Goal: Understand process/instructions: Learn how to perform a task or action

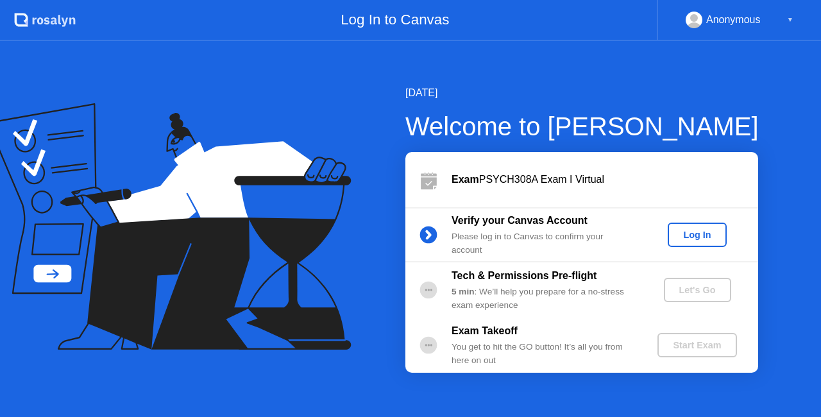
click at [706, 232] on div "Log In" at bounding box center [697, 235] width 48 height 10
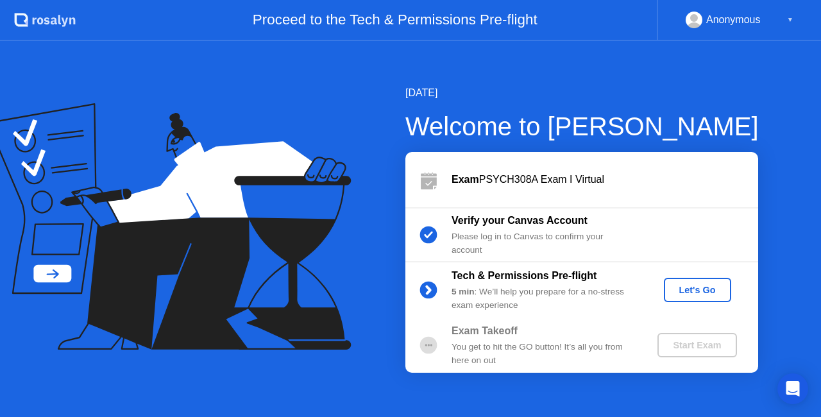
click at [684, 287] on div "Let's Go" at bounding box center [697, 290] width 57 height 10
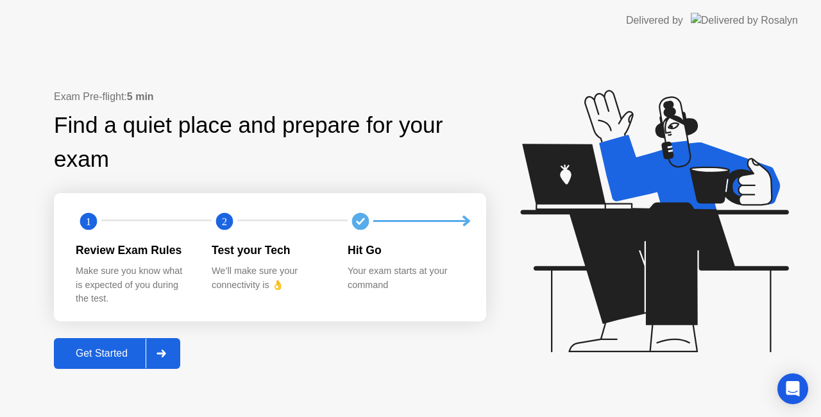
click at [99, 355] on div "Get Started" at bounding box center [102, 354] width 88 height 12
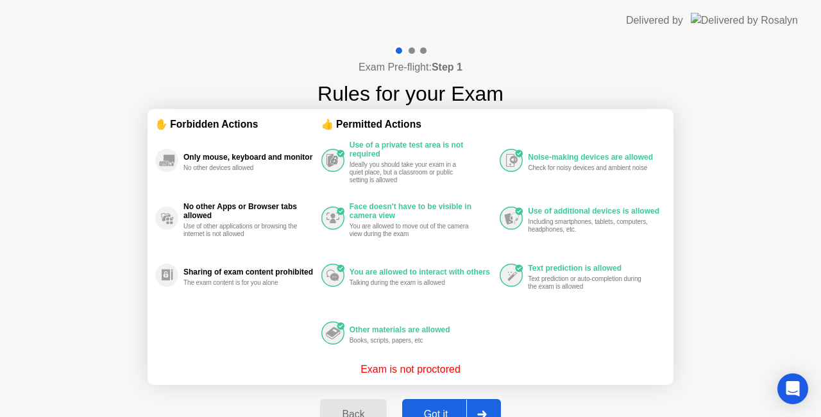
click at [434, 404] on button "Got it" at bounding box center [451, 414] width 99 height 31
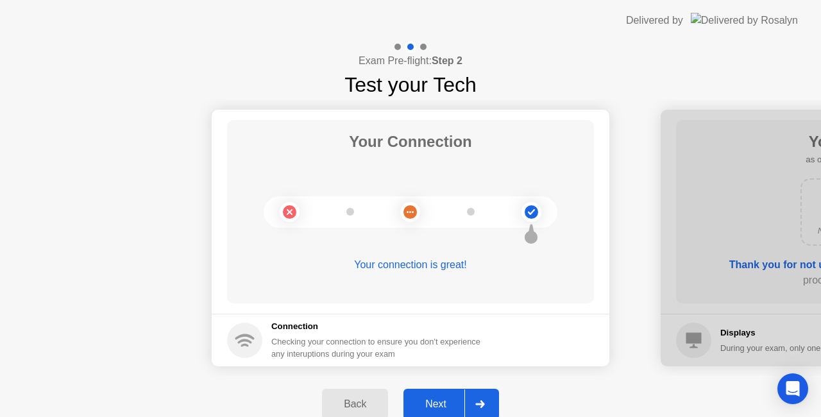
click at [434, 404] on div "Next" at bounding box center [435, 404] width 57 height 12
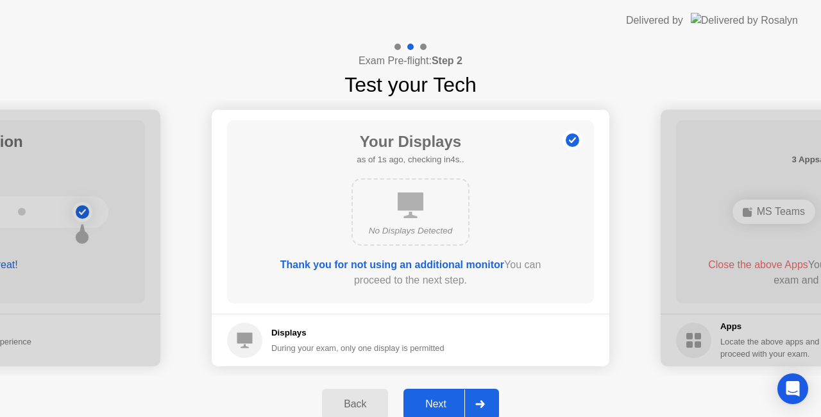
click at [412, 201] on icon at bounding box center [411, 205] width 26 height 26
click at [435, 402] on div "Next" at bounding box center [435, 404] width 57 height 12
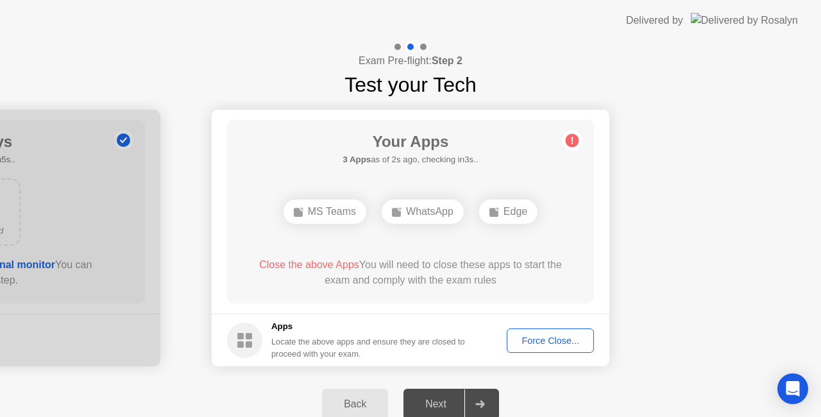
click at [538, 332] on button "Force Close..." at bounding box center [550, 340] width 87 height 24
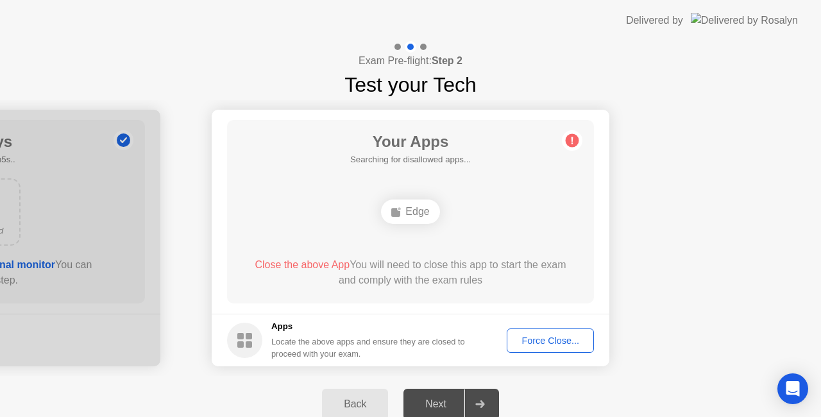
click at [539, 339] on div "Force Close..." at bounding box center [550, 340] width 78 height 10
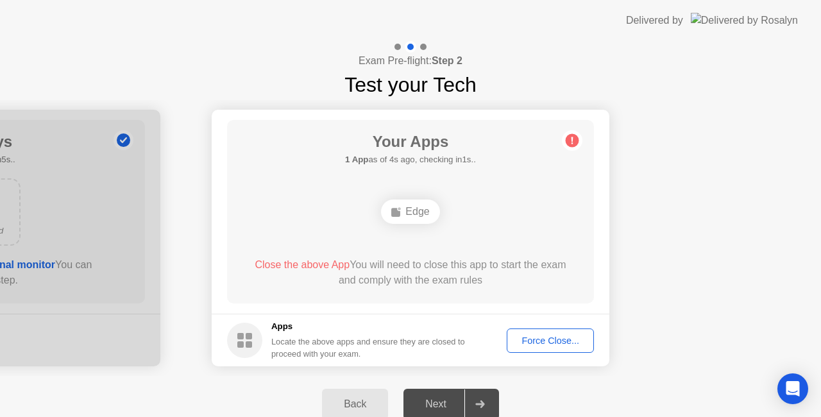
click at [297, 264] on span "Close the above App" at bounding box center [302, 264] width 95 height 11
click at [508, 222] on div "Edge" at bounding box center [411, 211] width 294 height 35
click at [573, 139] on circle at bounding box center [572, 140] width 13 height 13
click at [435, 398] on div "Next" at bounding box center [435, 404] width 57 height 12
click at [525, 340] on div "Force Close..." at bounding box center [550, 340] width 78 height 10
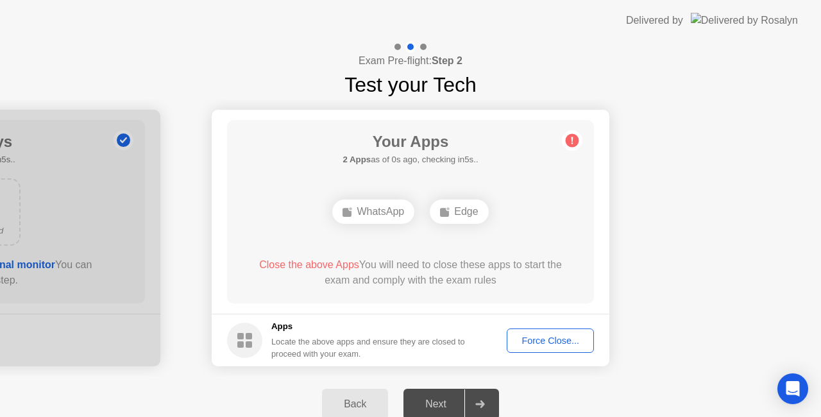
click at [523, 340] on div "Force Close..." at bounding box center [550, 340] width 78 height 10
